Goal: Task Accomplishment & Management: Use online tool/utility

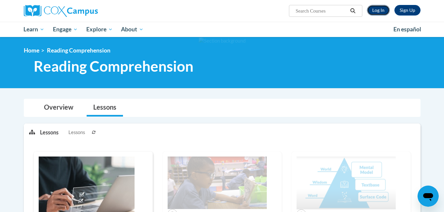
click at [374, 12] on link "Log In" at bounding box center [378, 10] width 23 height 11
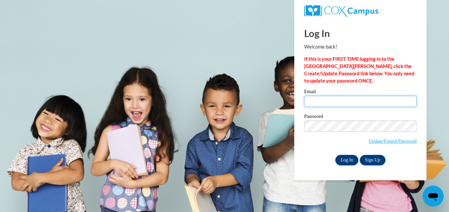
type input "eb19616@georgiasouthern.edu"
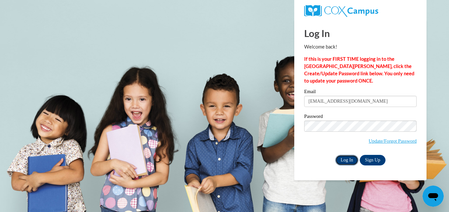
click at [343, 159] on input "Log In" at bounding box center [346, 160] width 23 height 11
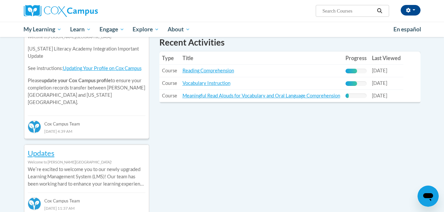
scroll to position [239, 0]
click at [217, 71] on link "Reading Comprehension" at bounding box center [208, 70] width 52 height 6
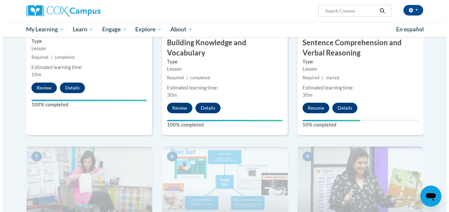
scroll to position [405, 0]
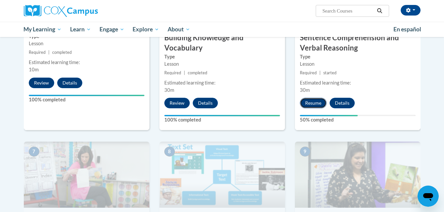
click at [313, 101] on button "Resume" at bounding box center [313, 103] width 27 height 11
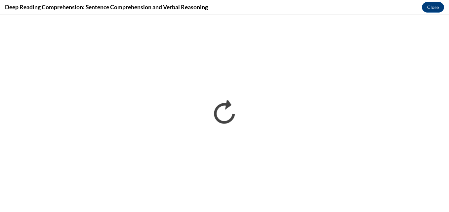
scroll to position [0, 0]
